Goal: Information Seeking & Learning: Learn about a topic

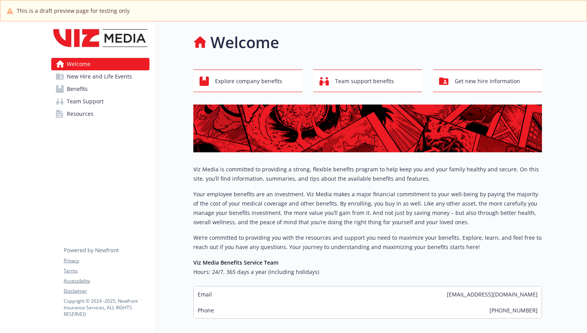
click at [82, 92] on span "Benefits" at bounding box center [77, 89] width 21 height 12
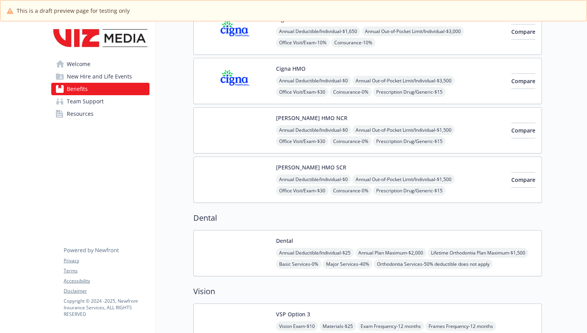
scroll to position [149, 0]
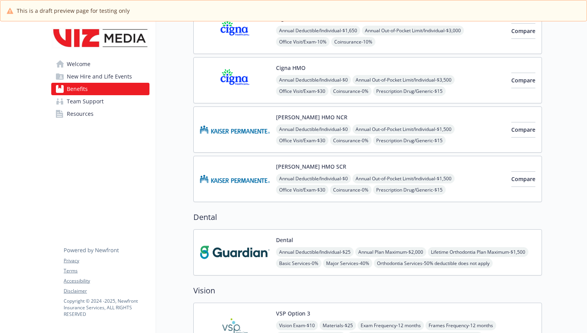
click at [245, 129] on img at bounding box center [235, 129] width 70 height 33
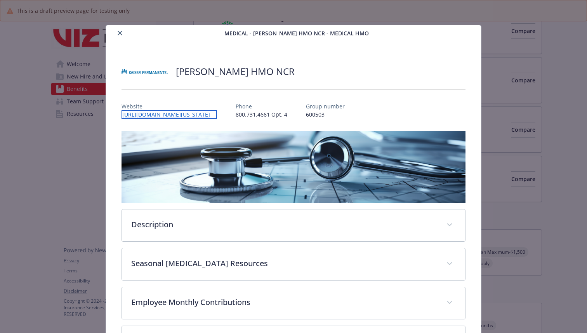
click at [182, 114] on link "[URL][DOMAIN_NAME][US_STATE]" at bounding box center [168, 114] width 95 height 9
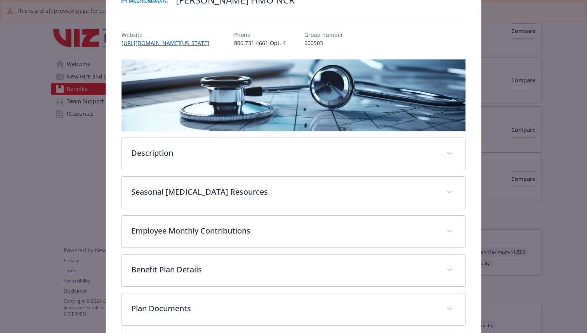
scroll to position [72, 0]
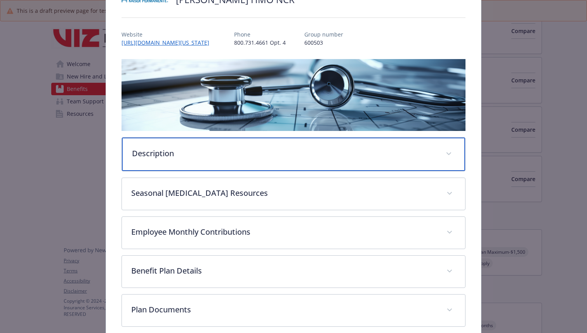
click at [160, 155] on p "Description" at bounding box center [284, 153] width 304 height 12
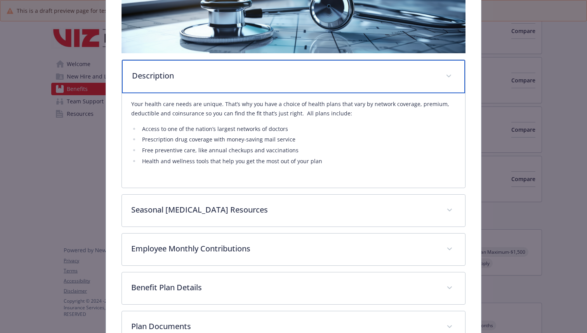
scroll to position [153, 0]
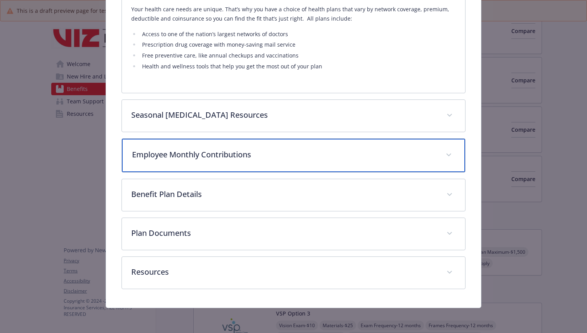
click at [194, 153] on p "Employee Monthly Contributions" at bounding box center [284, 155] width 304 height 12
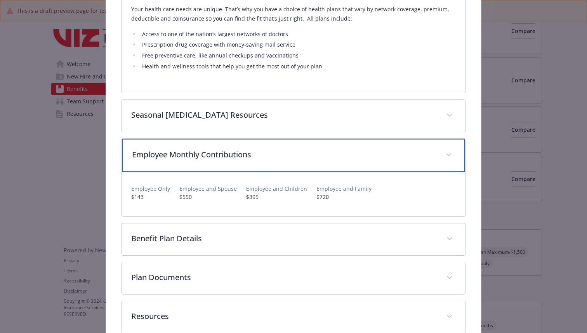
scroll to position [241, 0]
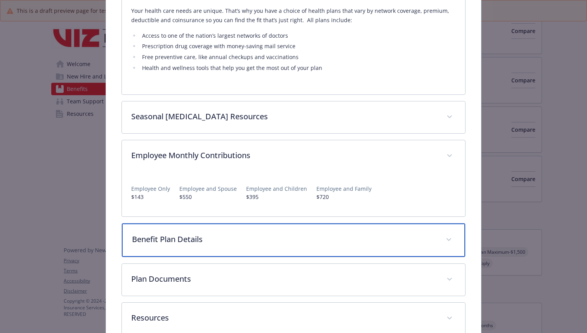
click at [184, 241] on p "Benefit Plan Details" at bounding box center [284, 239] width 304 height 12
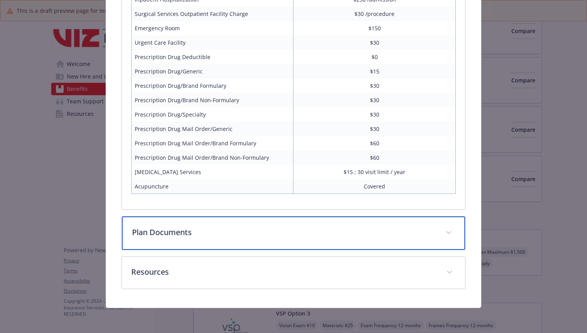
click at [162, 226] on div "Plan Documents" at bounding box center [293, 232] width 343 height 33
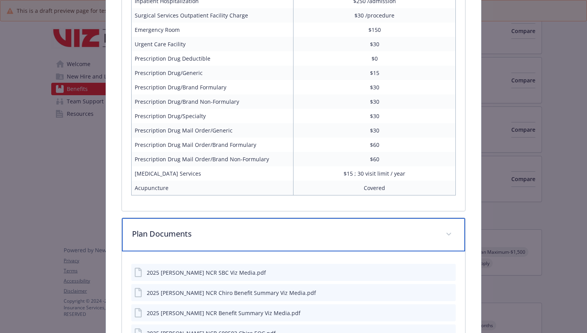
scroll to position [766, 0]
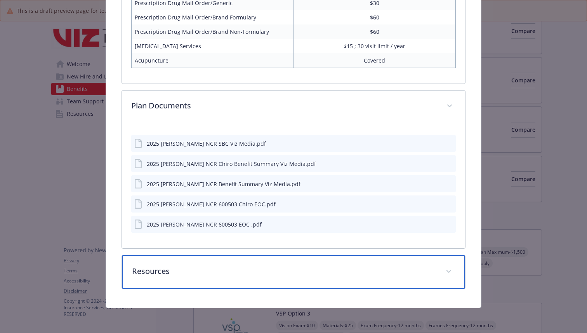
click at [176, 272] on p "Resources" at bounding box center [284, 271] width 304 height 12
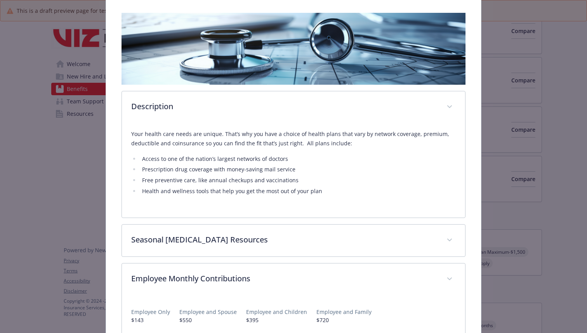
scroll to position [0, 0]
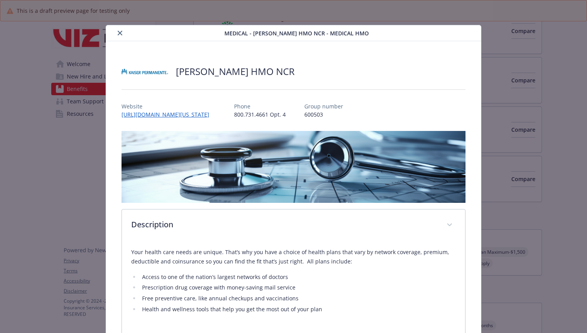
click at [118, 33] on icon "close" at bounding box center [120, 33] width 5 height 5
